Goal: Task Accomplishment & Management: Manage account settings

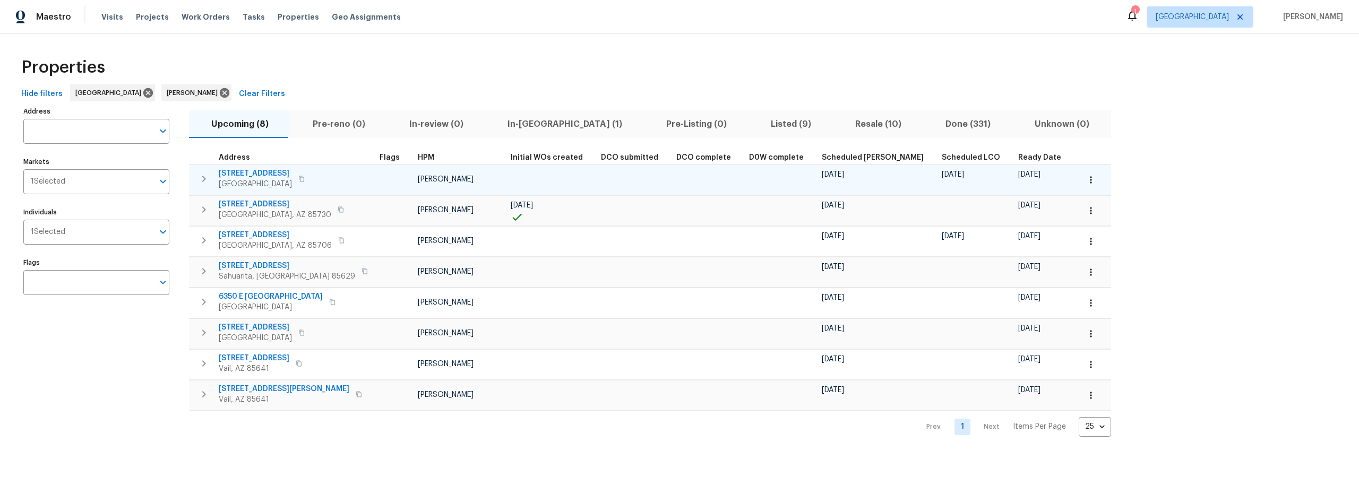
click at [1080, 186] on button "button" at bounding box center [1091, 179] width 23 height 23
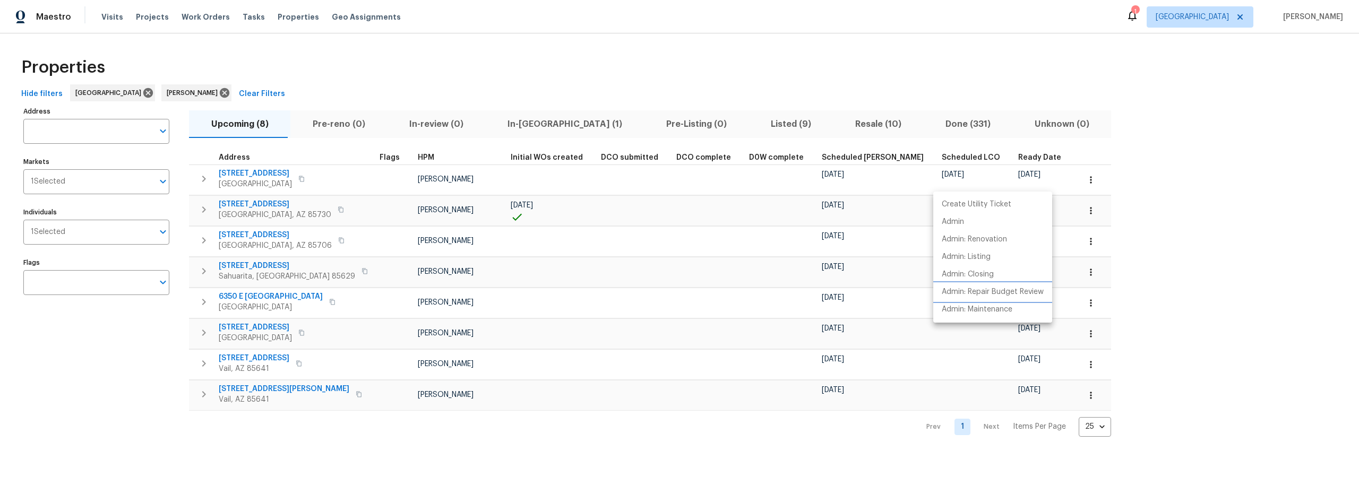
click at [968, 289] on p "Admin: Repair Budget Review" at bounding box center [993, 292] width 102 height 11
click at [1109, 143] on div at bounding box center [679, 247] width 1359 height 494
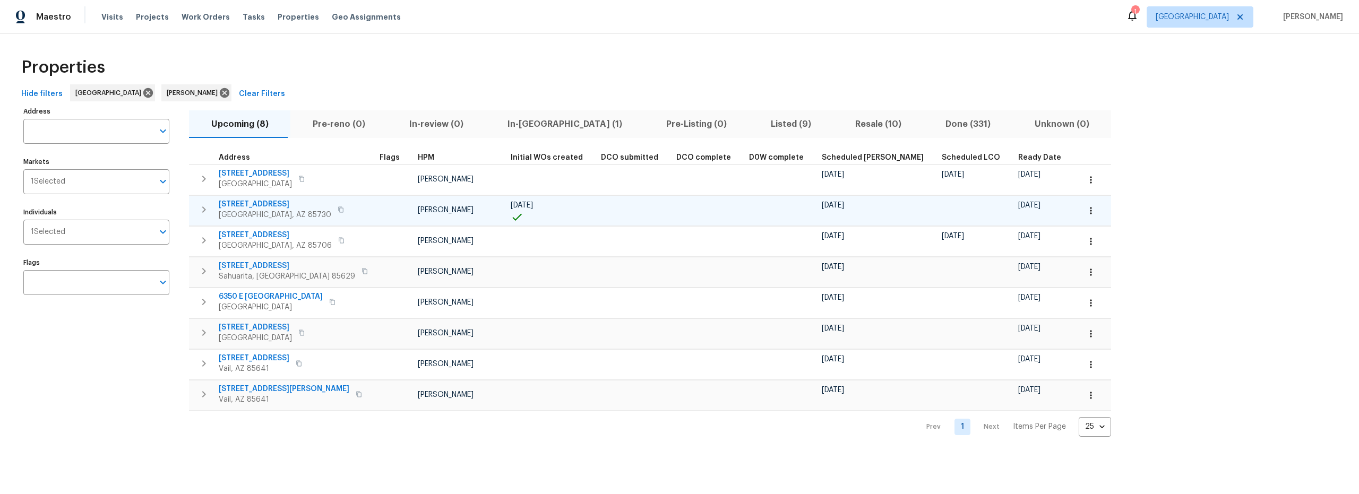
click at [1086, 213] on icon "button" at bounding box center [1091, 211] width 11 height 11
click at [972, 308] on p "Admin: Closing" at bounding box center [968, 305] width 52 height 11
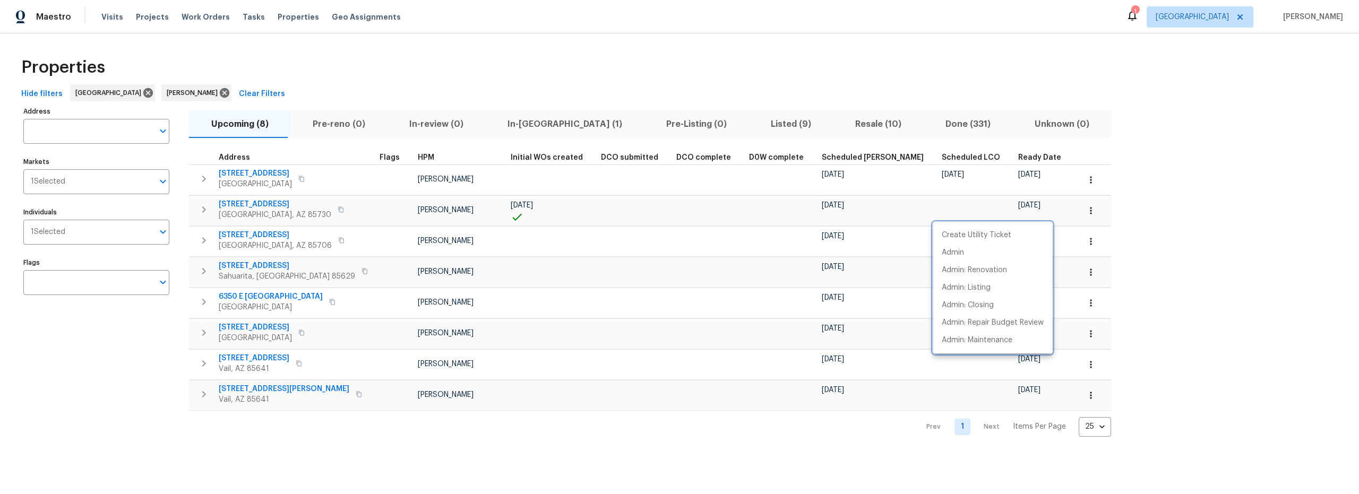
click at [148, 335] on div at bounding box center [679, 247] width 1359 height 494
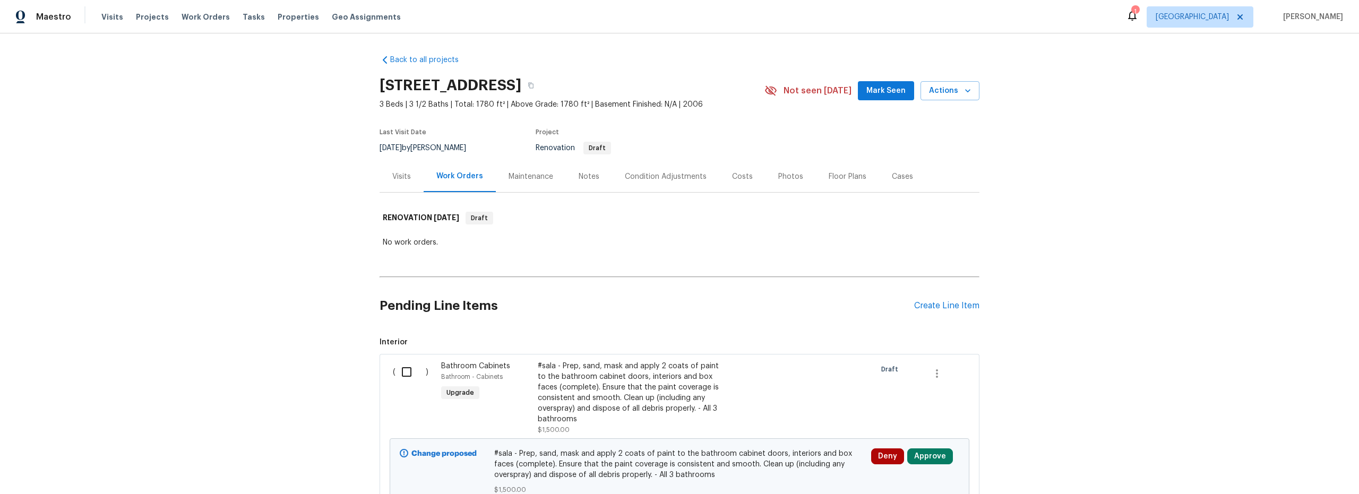
click at [732, 180] on div "Costs" at bounding box center [742, 177] width 21 height 11
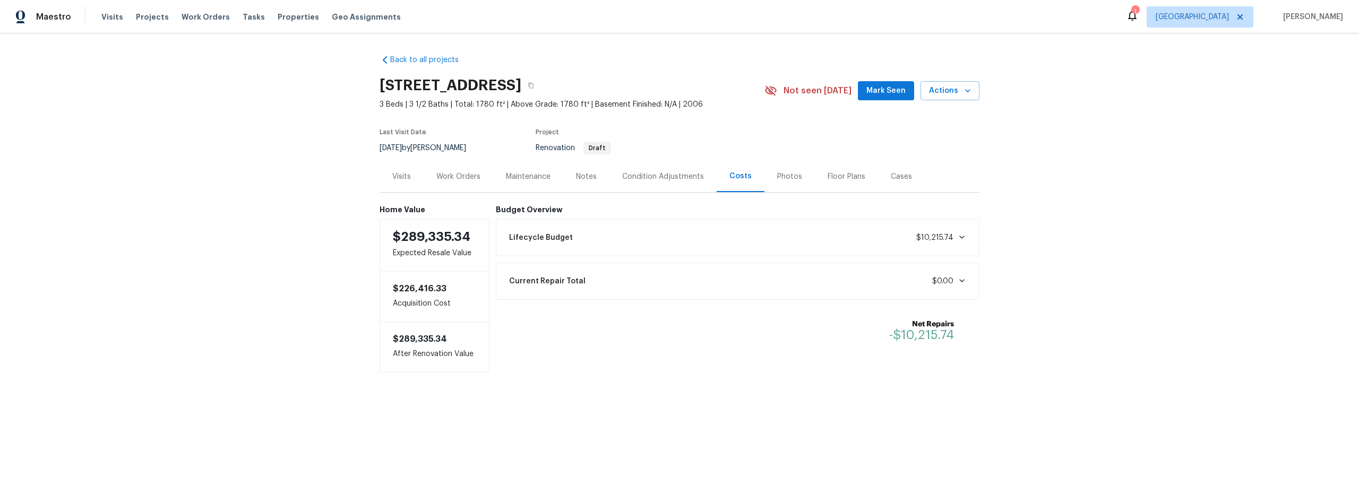
click at [253, 289] on div "Back to all projects 14167 S Avenida Zumba, Sahuarita, AZ 85629 3 Beds | 3 1/2 …" at bounding box center [679, 234] width 1359 height 403
drag, startPoint x: 463, startPoint y: 167, endPoint x: 463, endPoint y: 176, distance: 9.0
click at [463, 172] on div "Work Orders" at bounding box center [459, 176] width 70 height 31
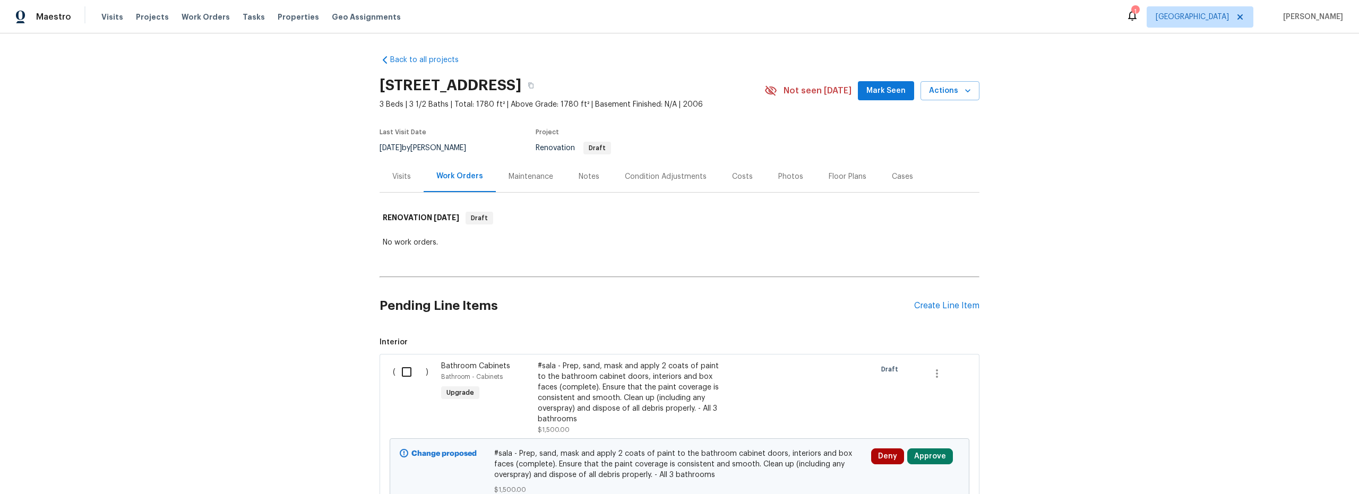
click at [262, 251] on div "Back to all projects 14167 S Avenida Zumba, Sahuarita, AZ 85629 3 Beds | 3 1/2 …" at bounding box center [679, 263] width 1359 height 461
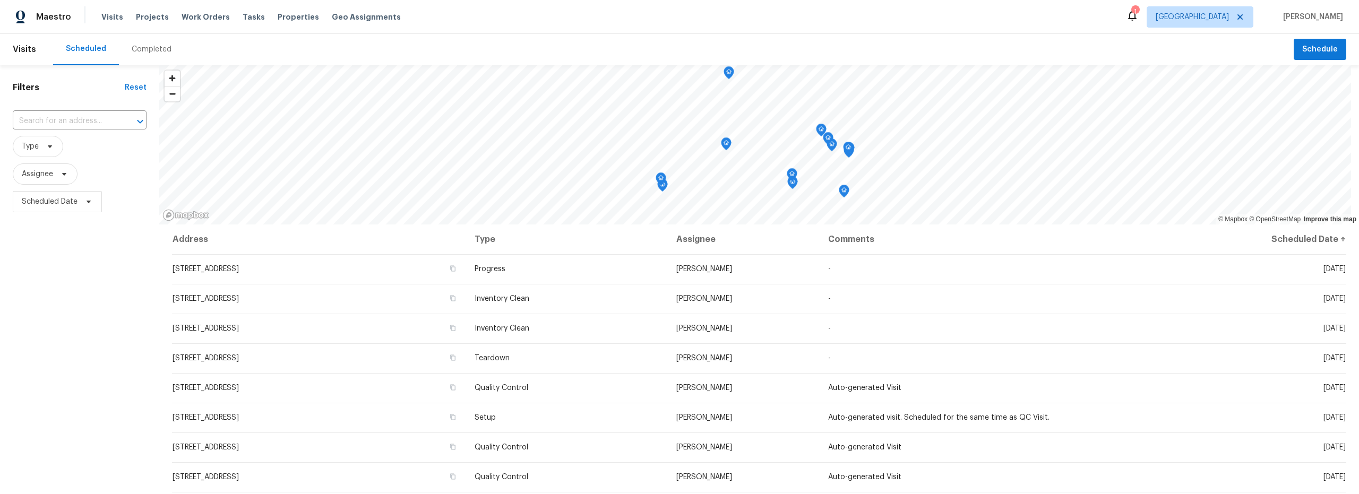
scroll to position [280, 0]
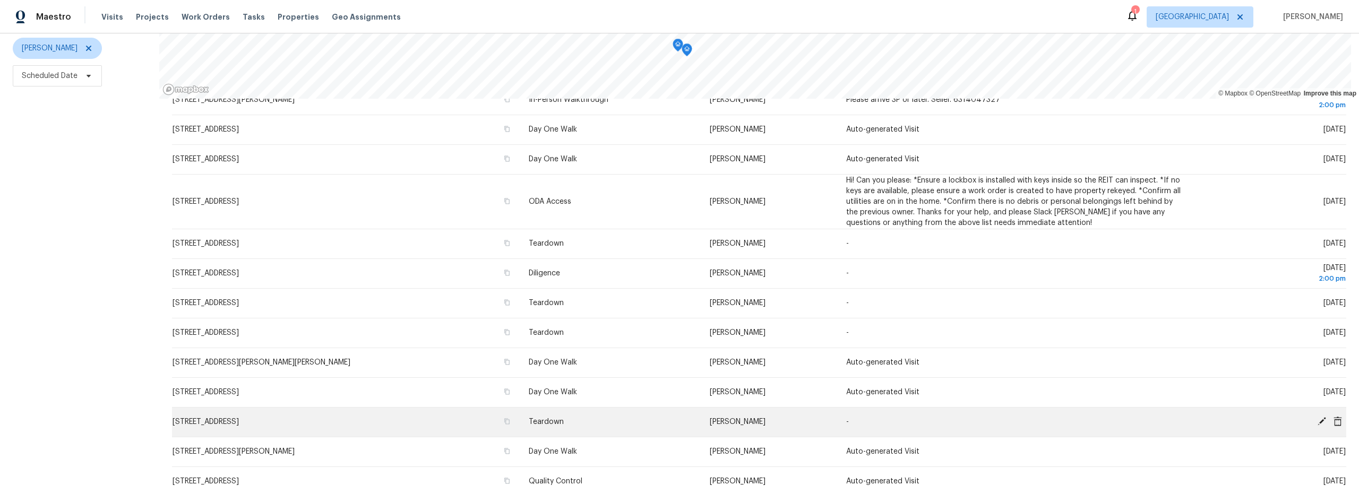
scroll to position [165, 0]
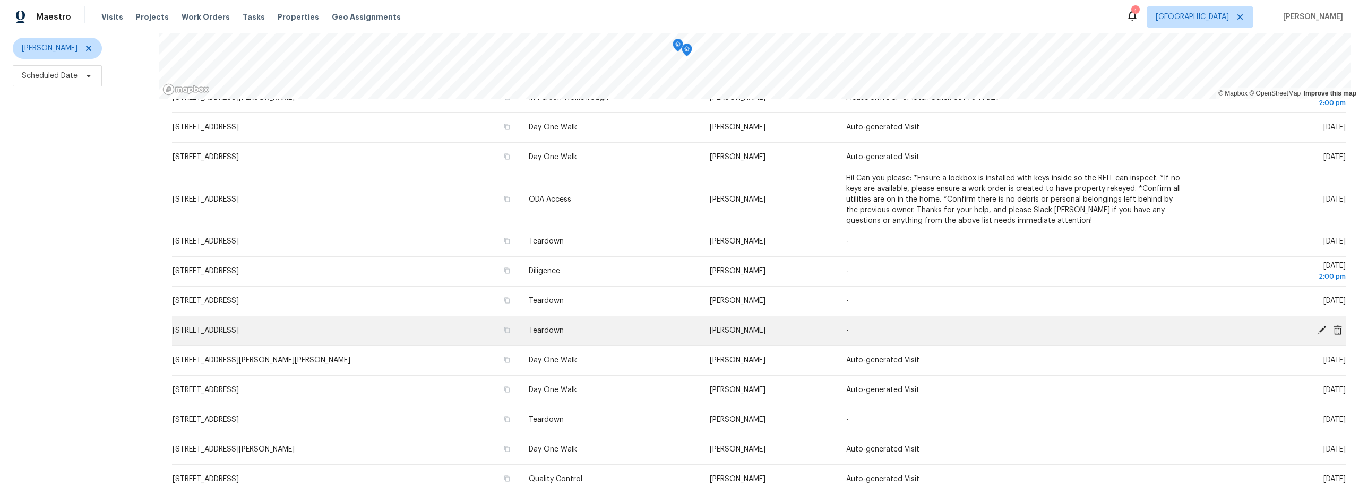
click at [1318, 326] on icon at bounding box center [1322, 330] width 8 height 8
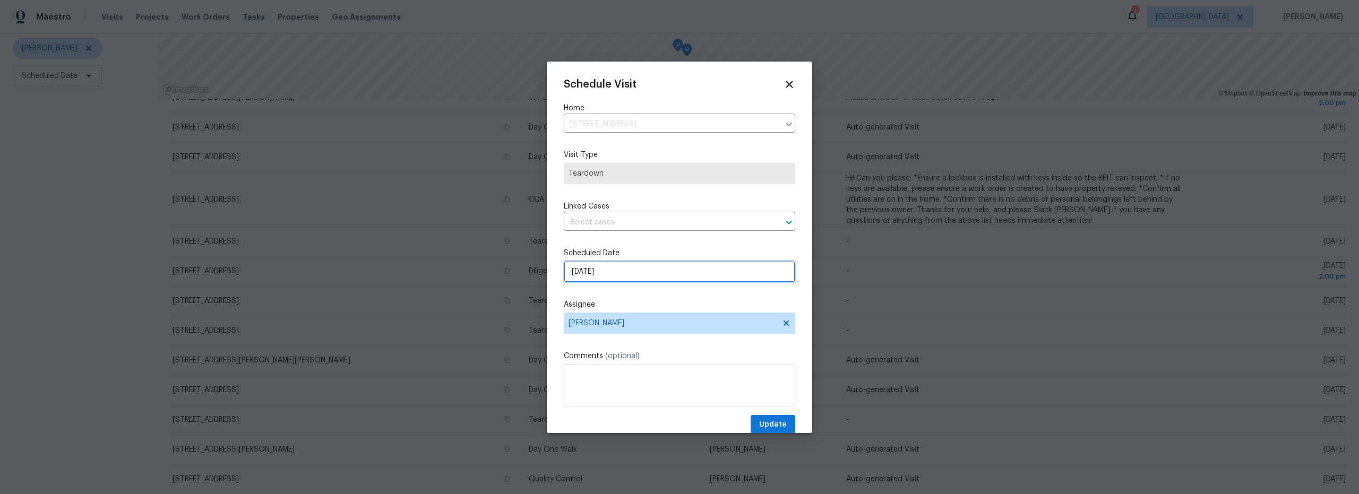
click at [641, 273] on input "[DATE]" at bounding box center [680, 271] width 232 height 21
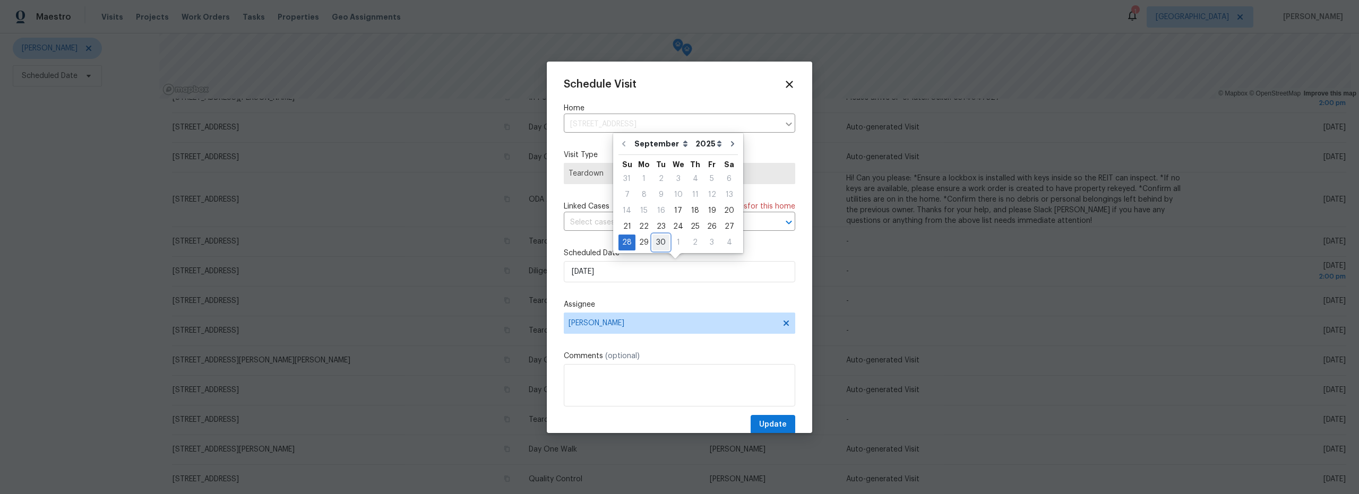
click at [659, 245] on div "30" at bounding box center [661, 242] width 17 height 15
type input "[DATE]"
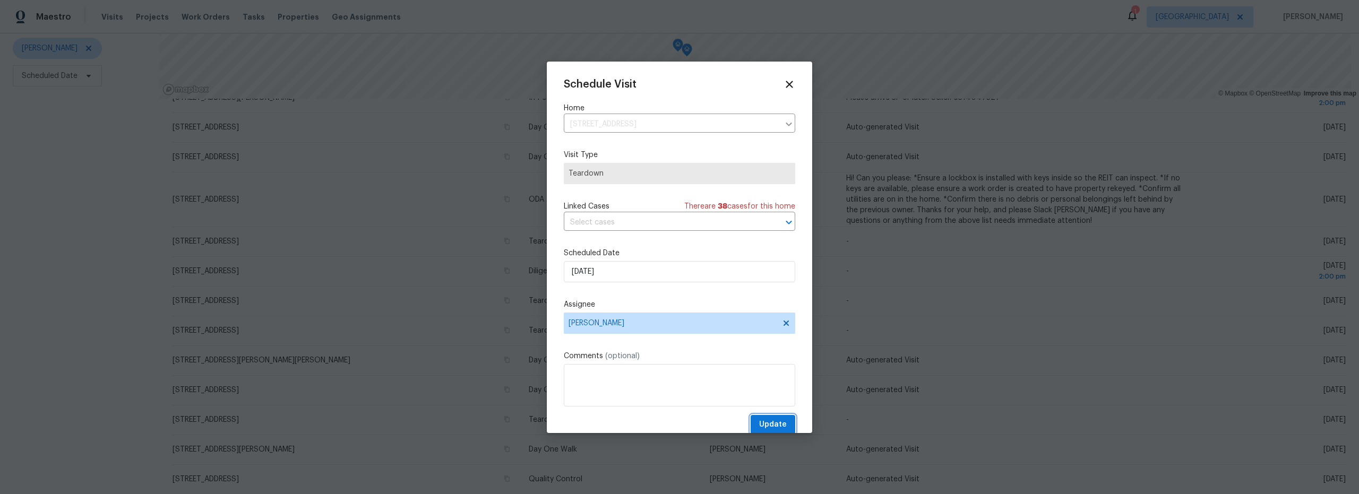
click at [770, 421] on span "Update" at bounding box center [773, 424] width 28 height 13
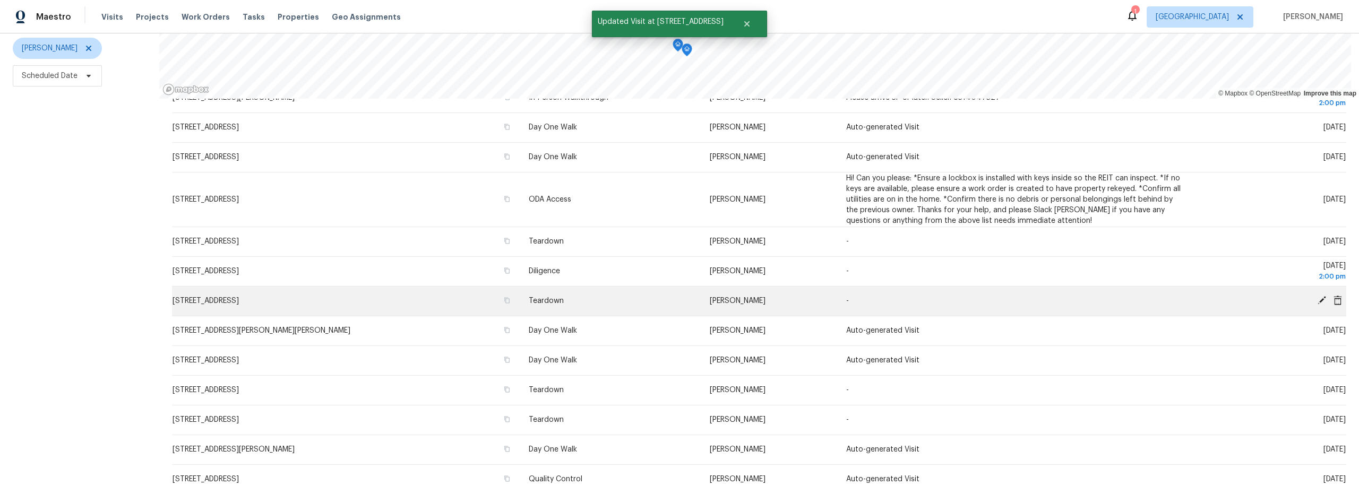
click at [1317, 296] on icon at bounding box center [1322, 301] width 10 height 10
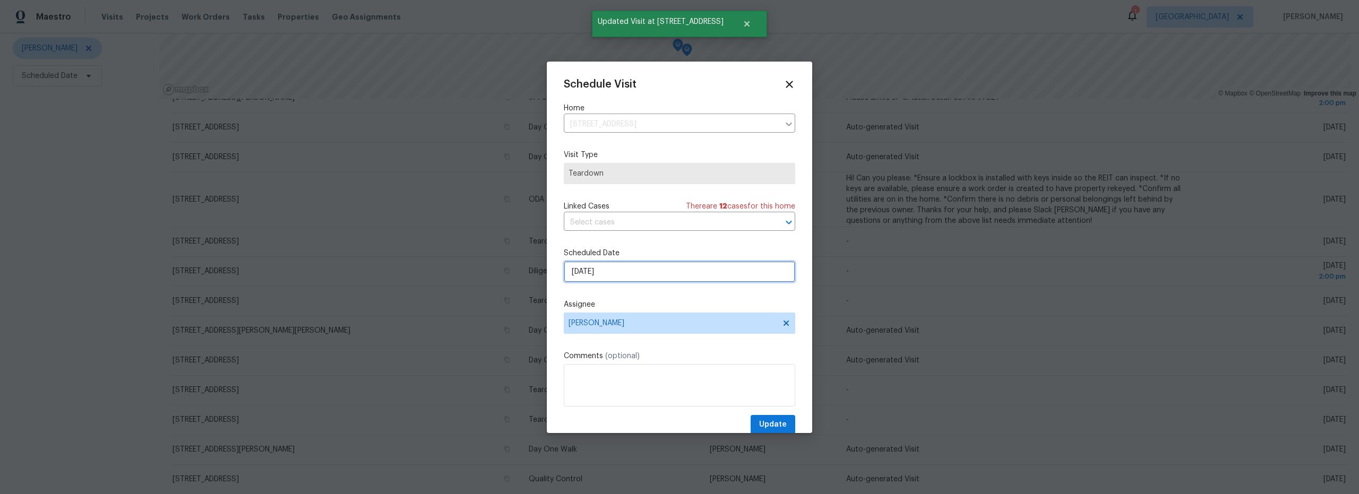
click at [619, 276] on input "[DATE]" at bounding box center [680, 271] width 232 height 21
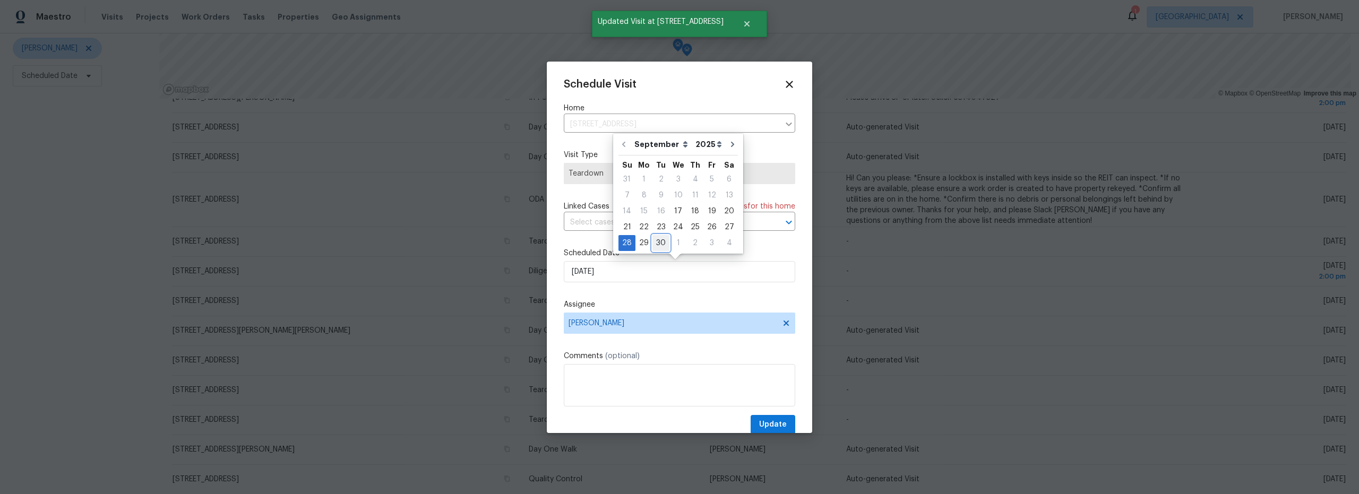
click at [660, 246] on div "30" at bounding box center [661, 243] width 17 height 15
type input "[DATE]"
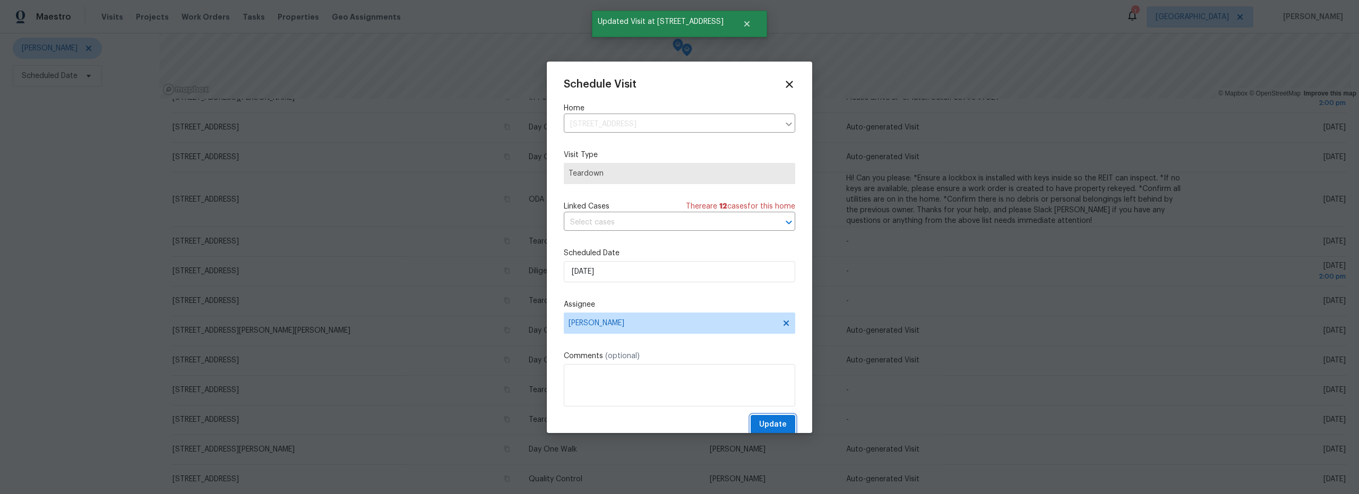
click at [770, 424] on span "Update" at bounding box center [773, 424] width 28 height 13
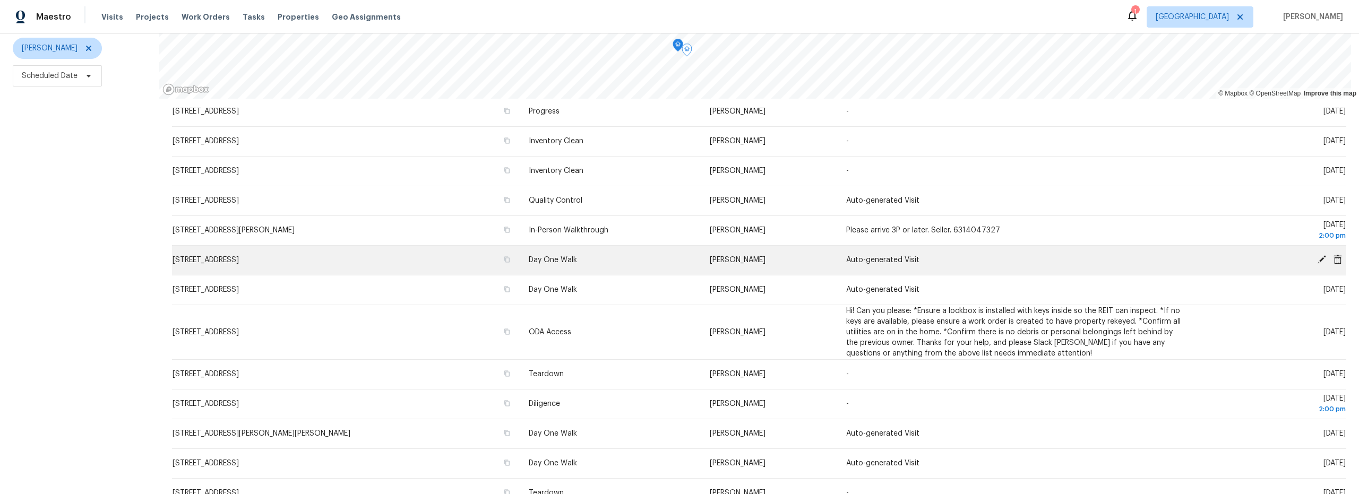
scroll to position [0, 0]
